Goal: Information Seeking & Learning: Learn about a topic

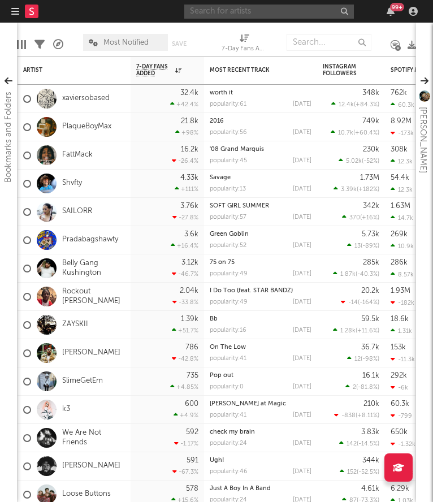
click at [229, 15] on input "text" at bounding box center [269, 12] width 170 height 14
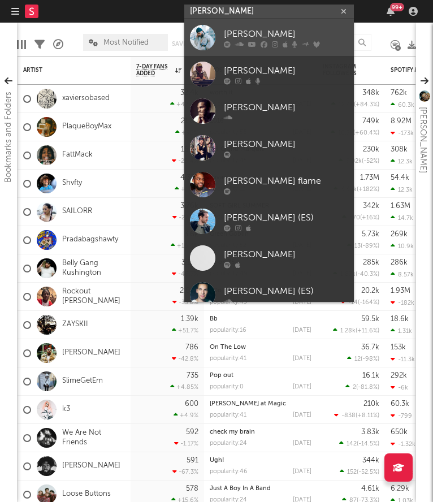
type input "[PERSON_NAME]"
click at [289, 41] on div at bounding box center [286, 44] width 124 height 7
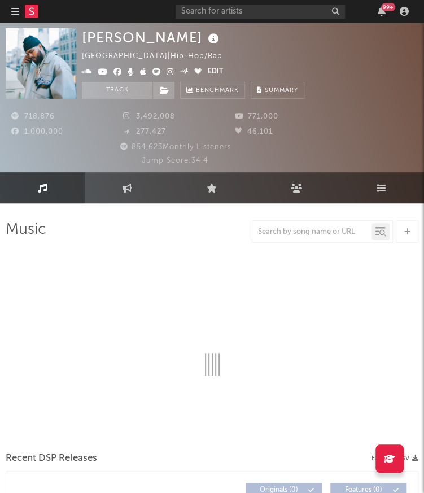
select select "6m"
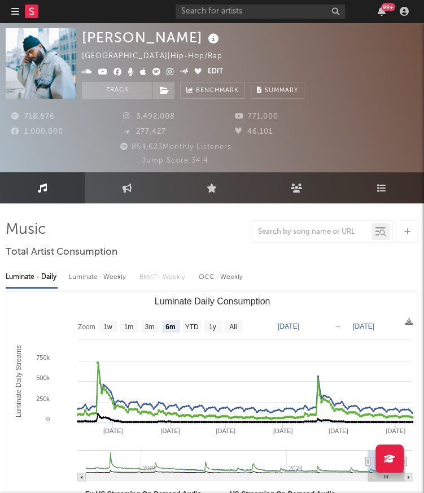
click at [142, 74] on icon at bounding box center [143, 72] width 7 height 8
